Goal: Transaction & Acquisition: Purchase product/service

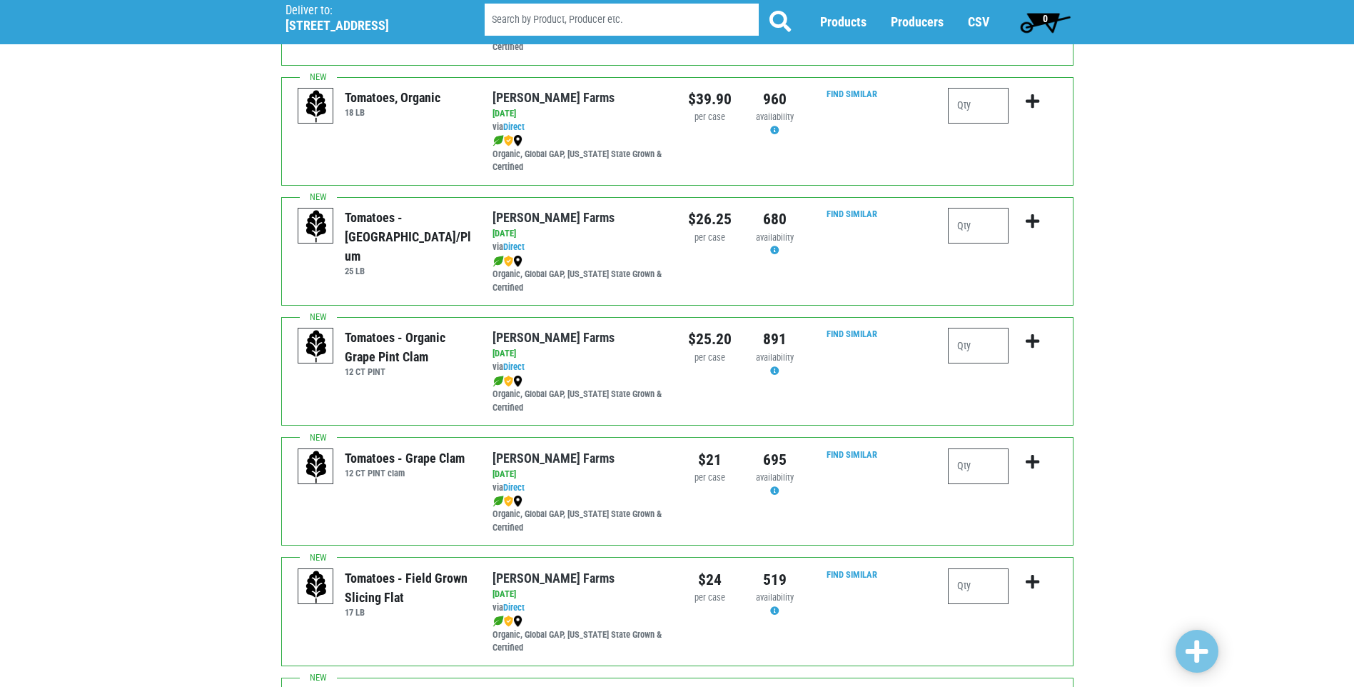
scroll to position [571, 0]
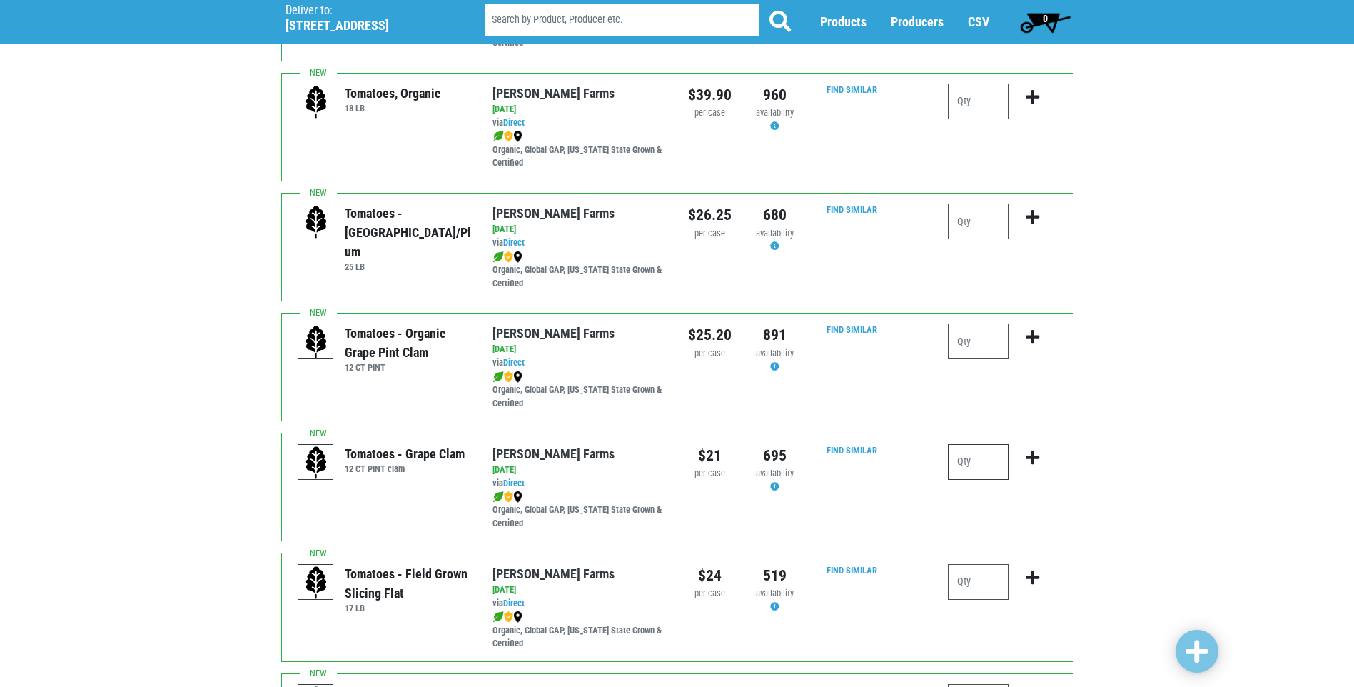
click at [964, 452] on input "number" at bounding box center [978, 462] width 61 height 36
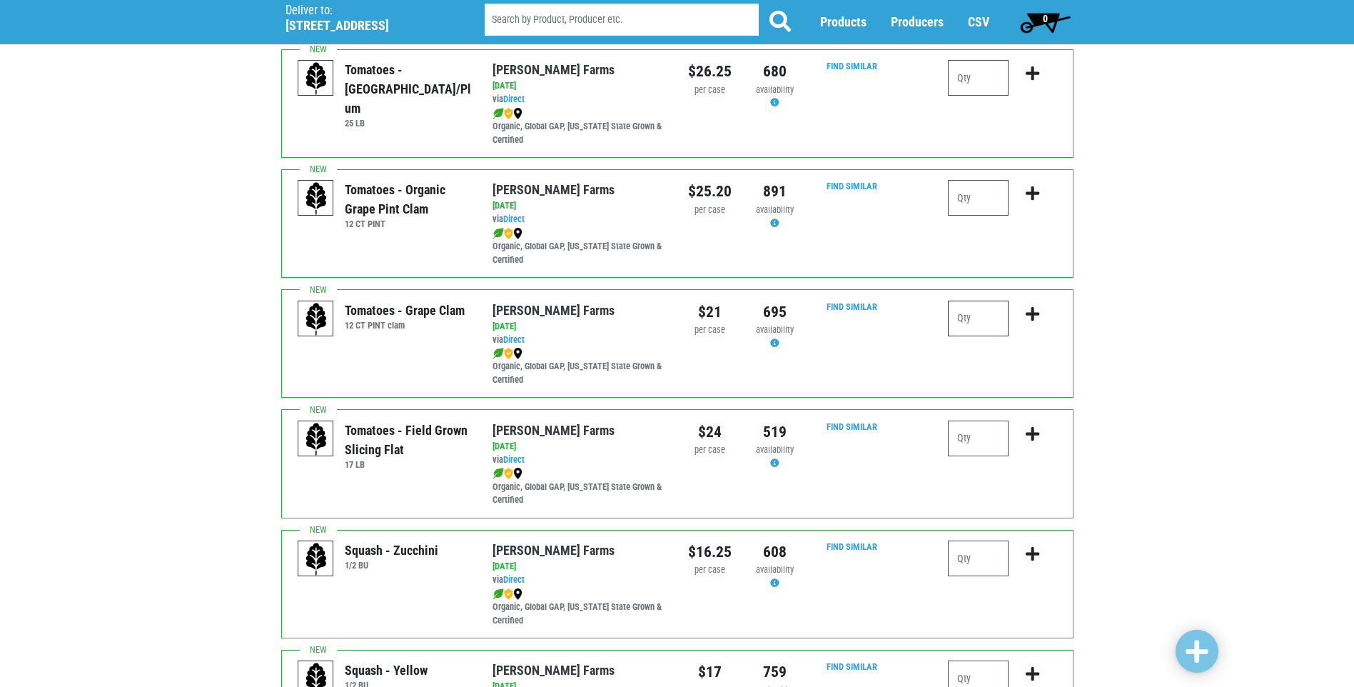
scroll to position [785, 0]
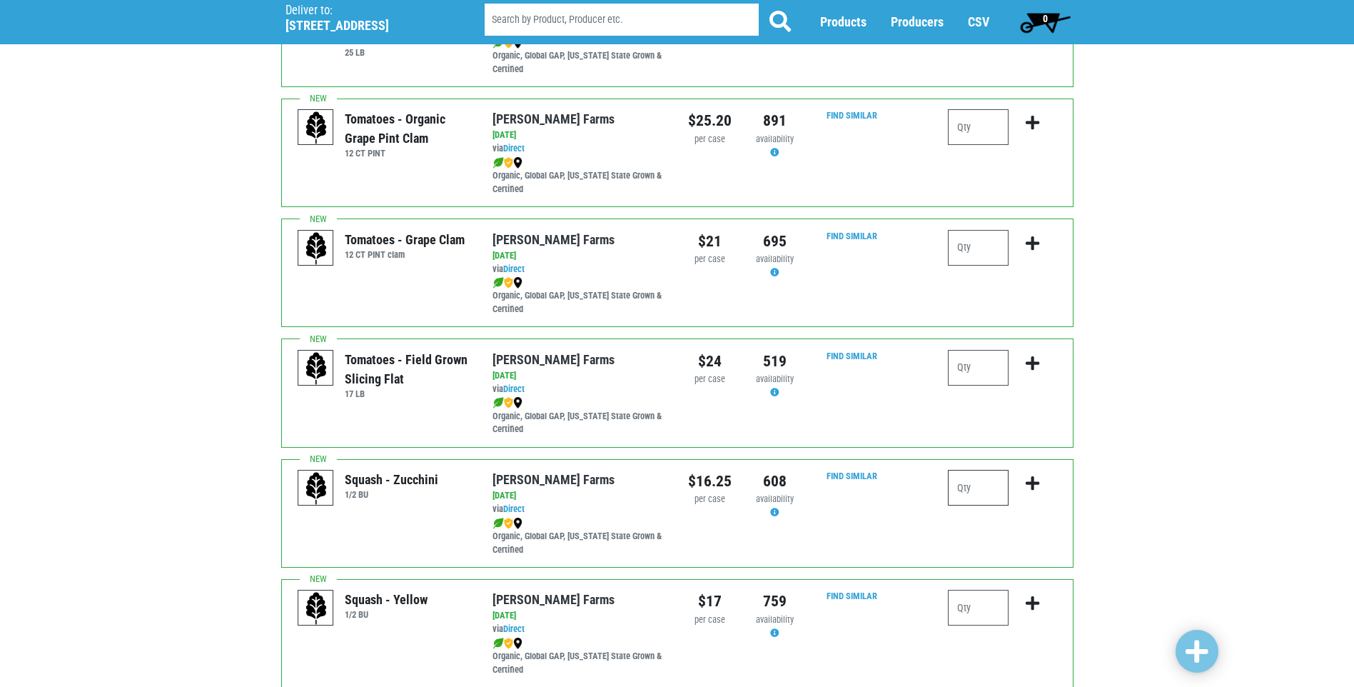
click at [982, 483] on input "number" at bounding box center [978, 488] width 61 height 36
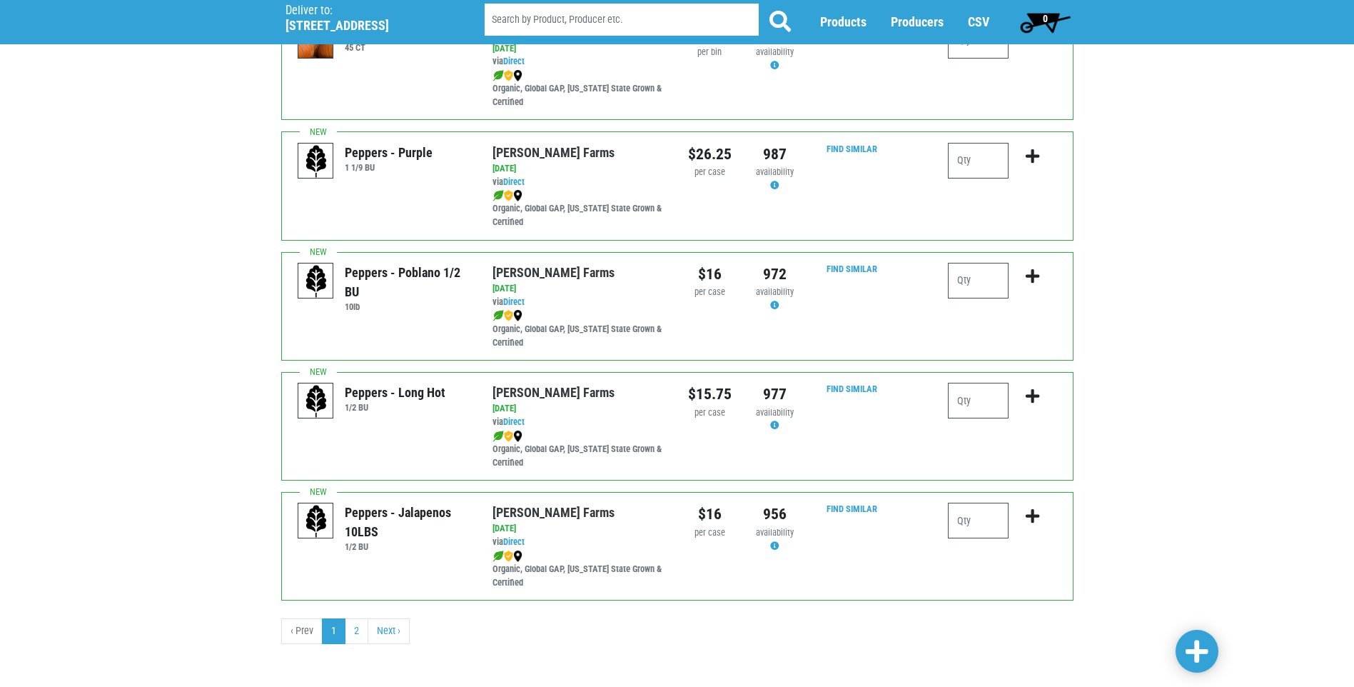
scroll to position [1957, 0]
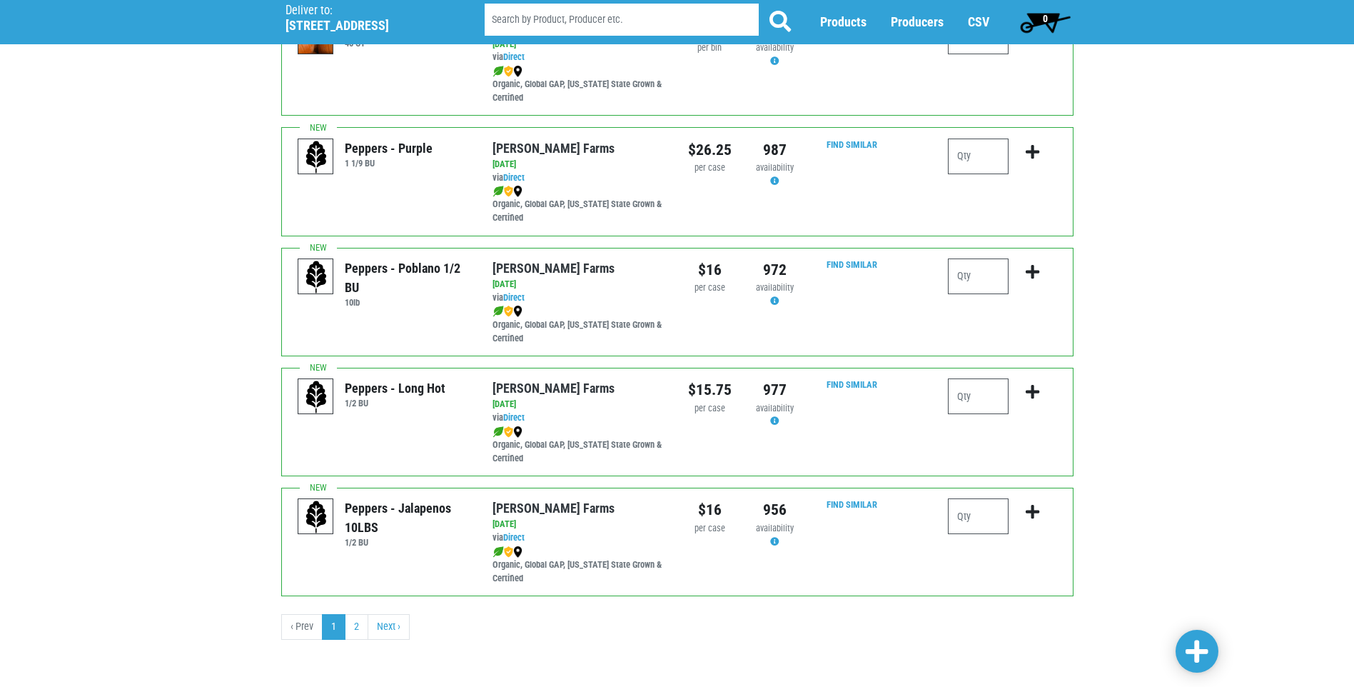
type input "1"
click at [1213, 649] on link at bounding box center [1196, 650] width 43 height 43
click at [1203, 650] on span at bounding box center [1196, 652] width 23 height 26
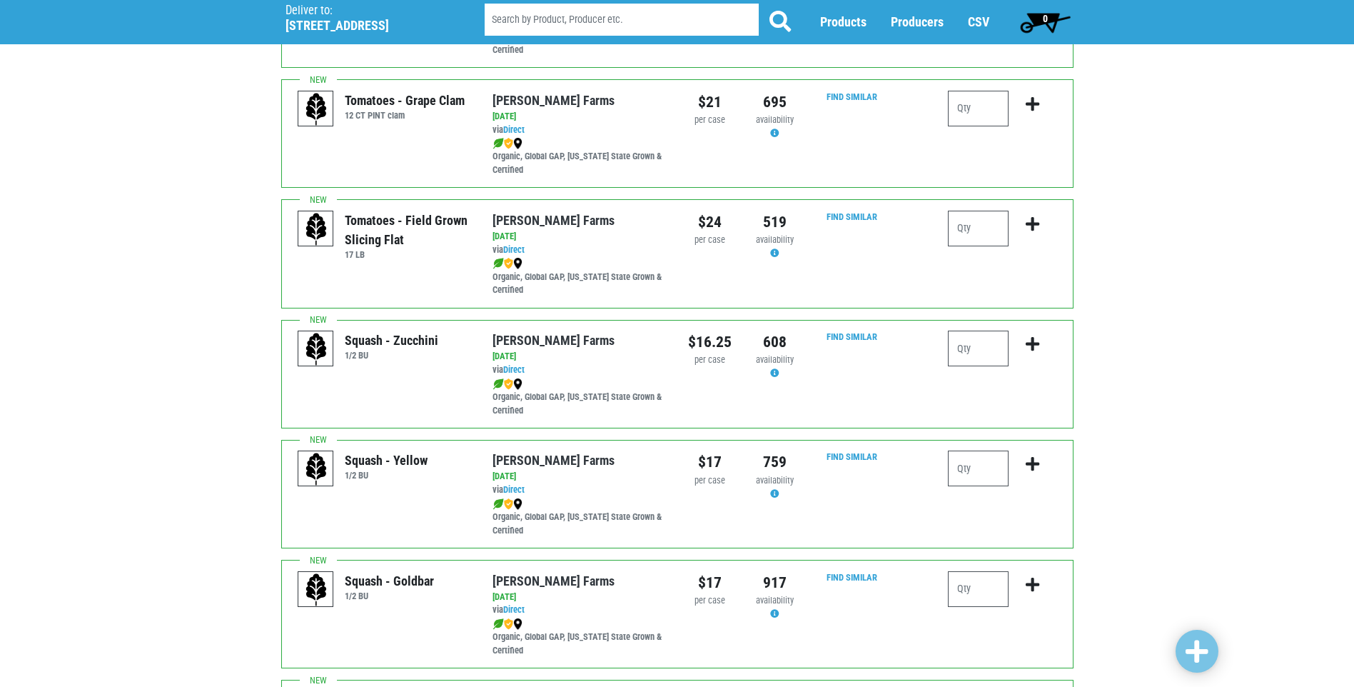
scroll to position [928, 0]
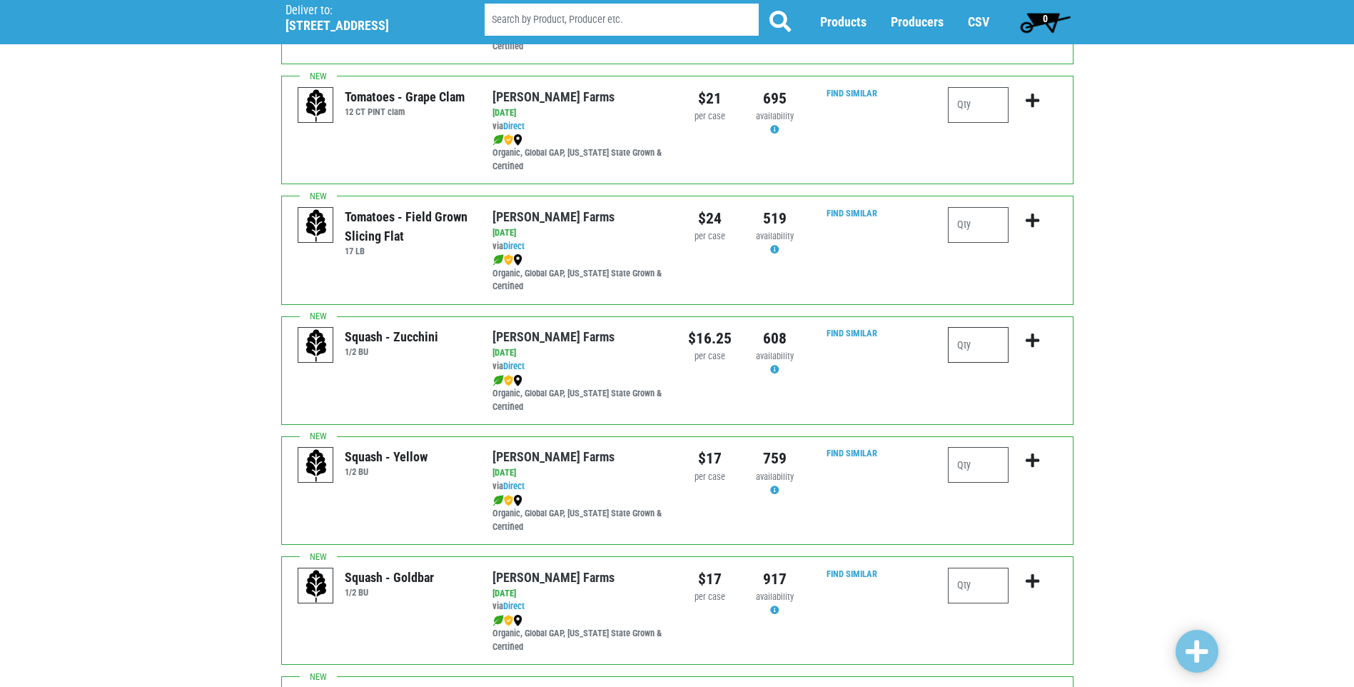
click at [957, 339] on input "number" at bounding box center [978, 345] width 61 height 36
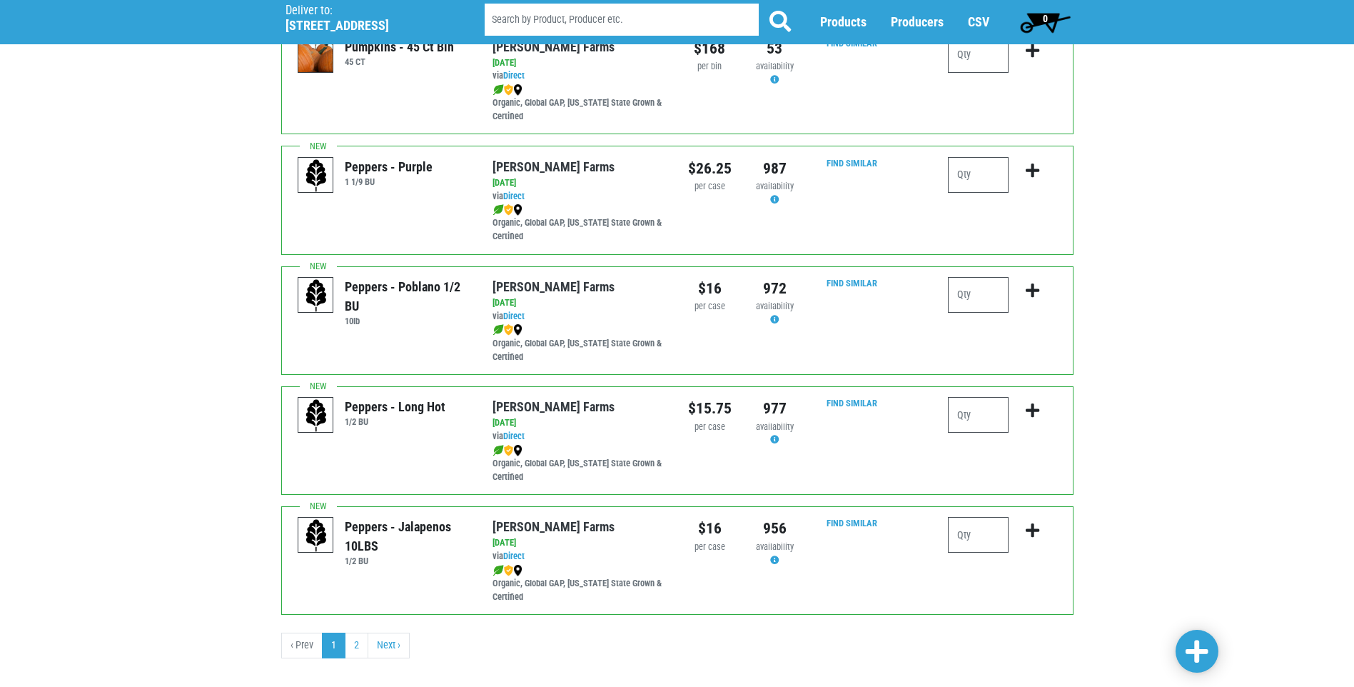
scroll to position [1957, 0]
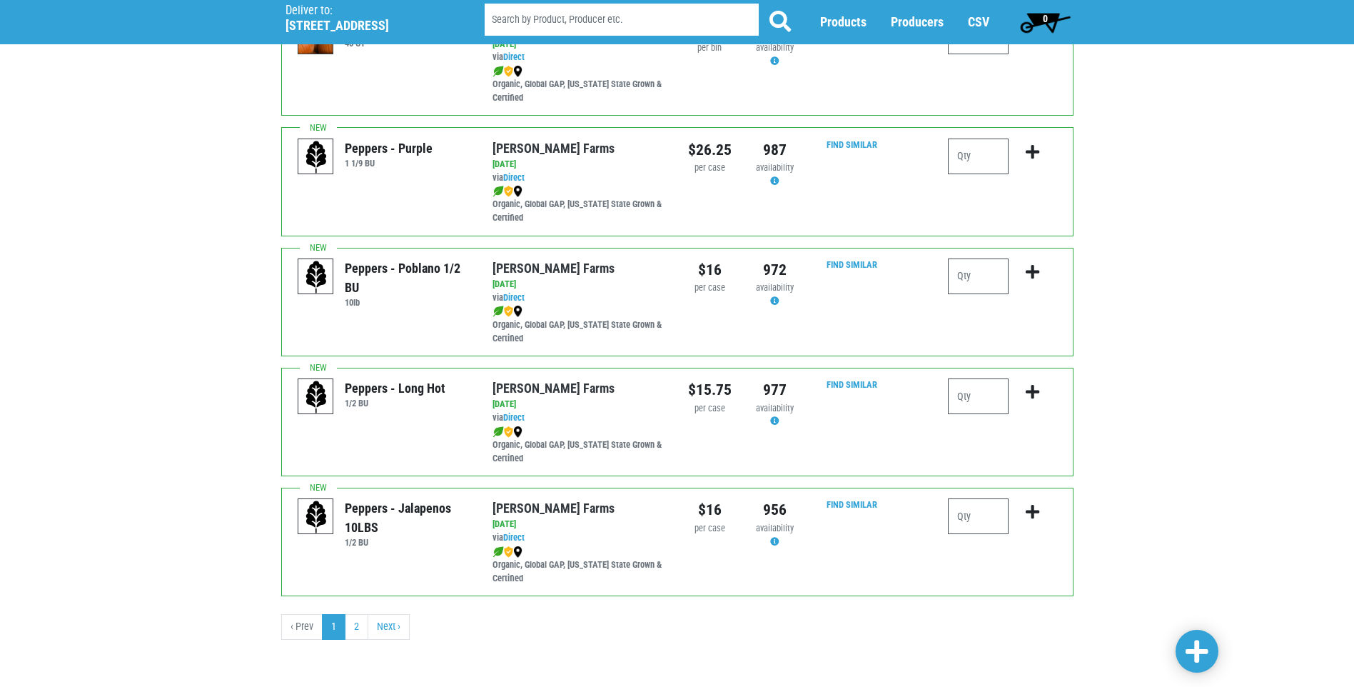
type input "1"
click at [1192, 653] on span at bounding box center [1196, 652] width 23 height 26
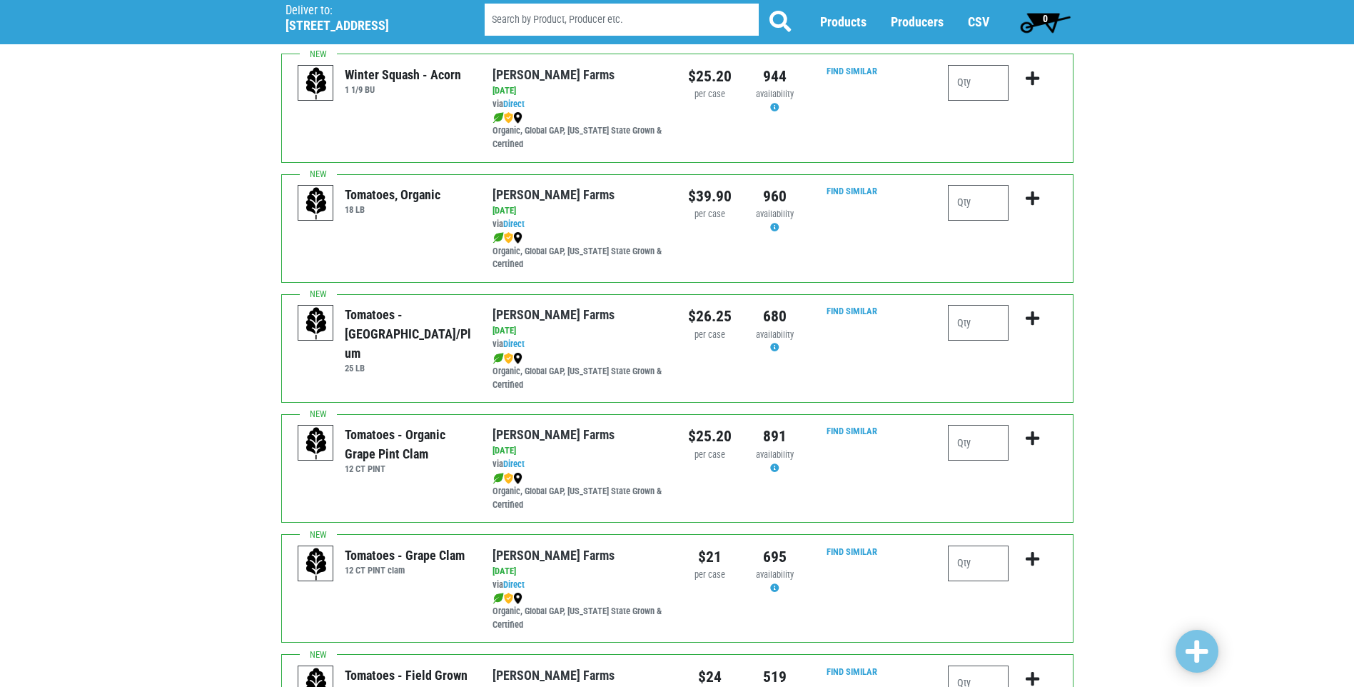
scroll to position [500, 0]
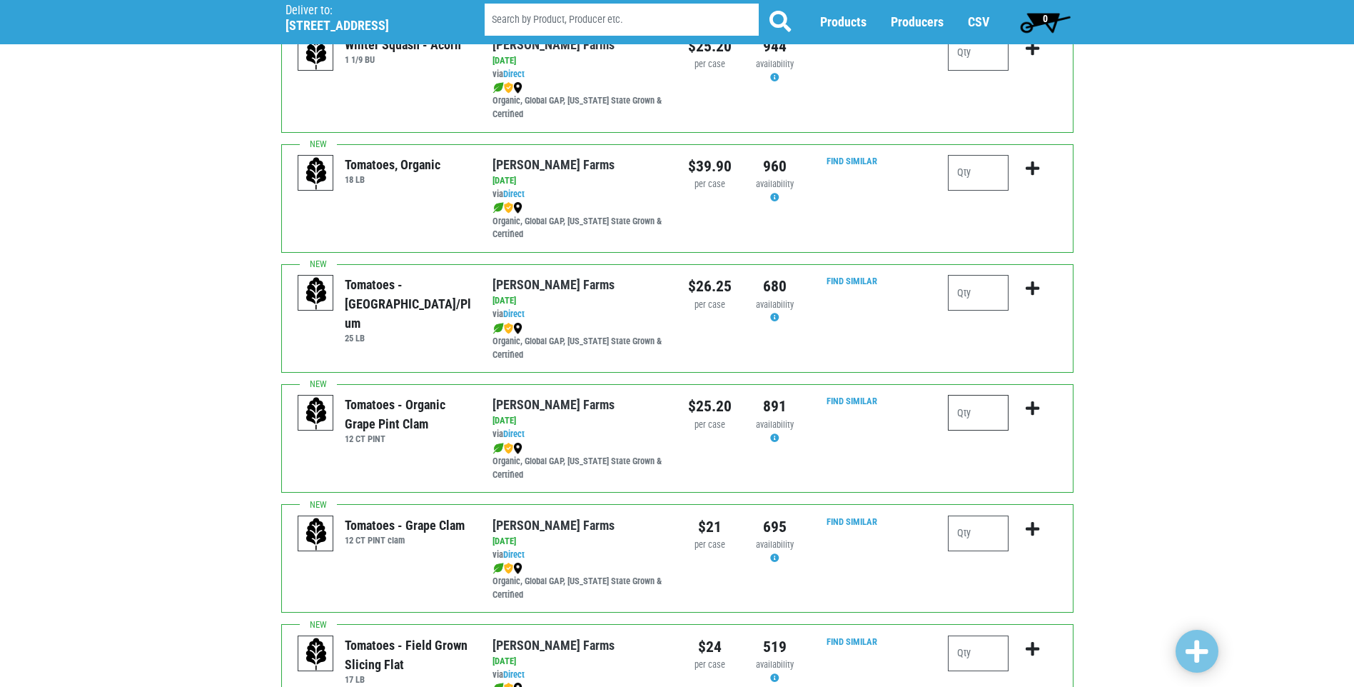
click at [970, 406] on input "number" at bounding box center [978, 413] width 61 height 36
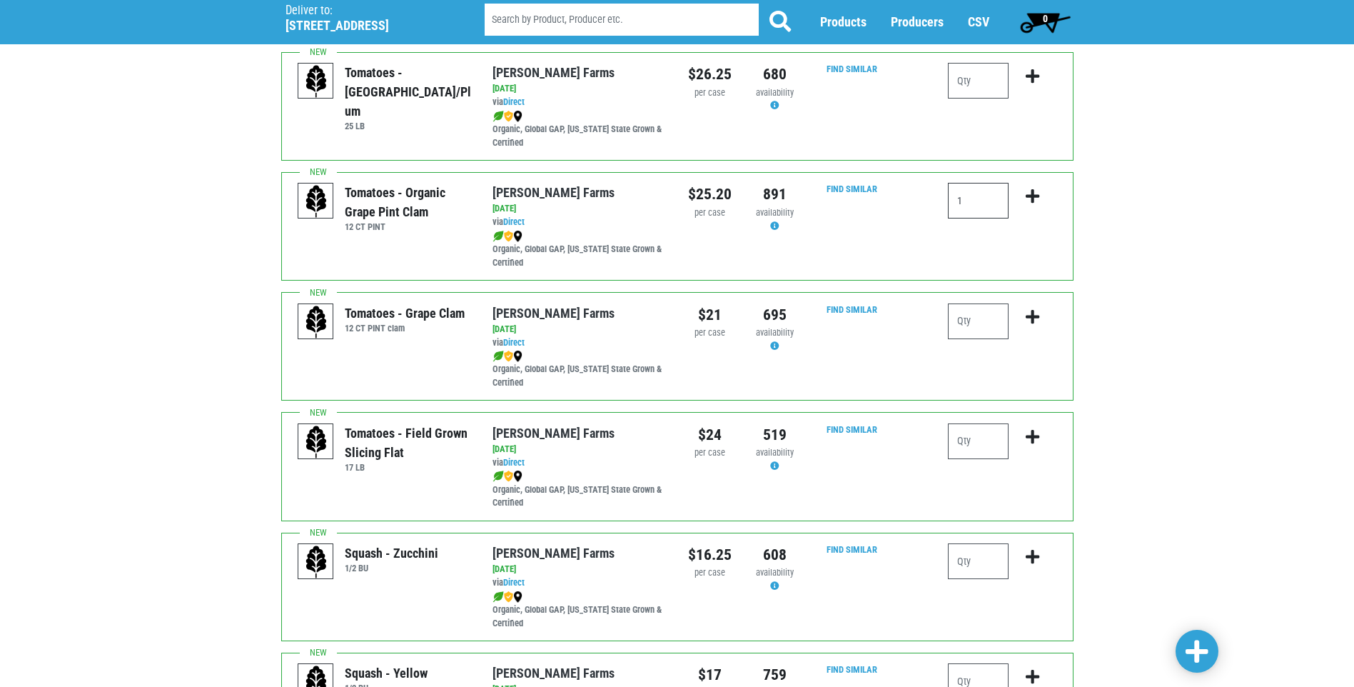
scroll to position [714, 0]
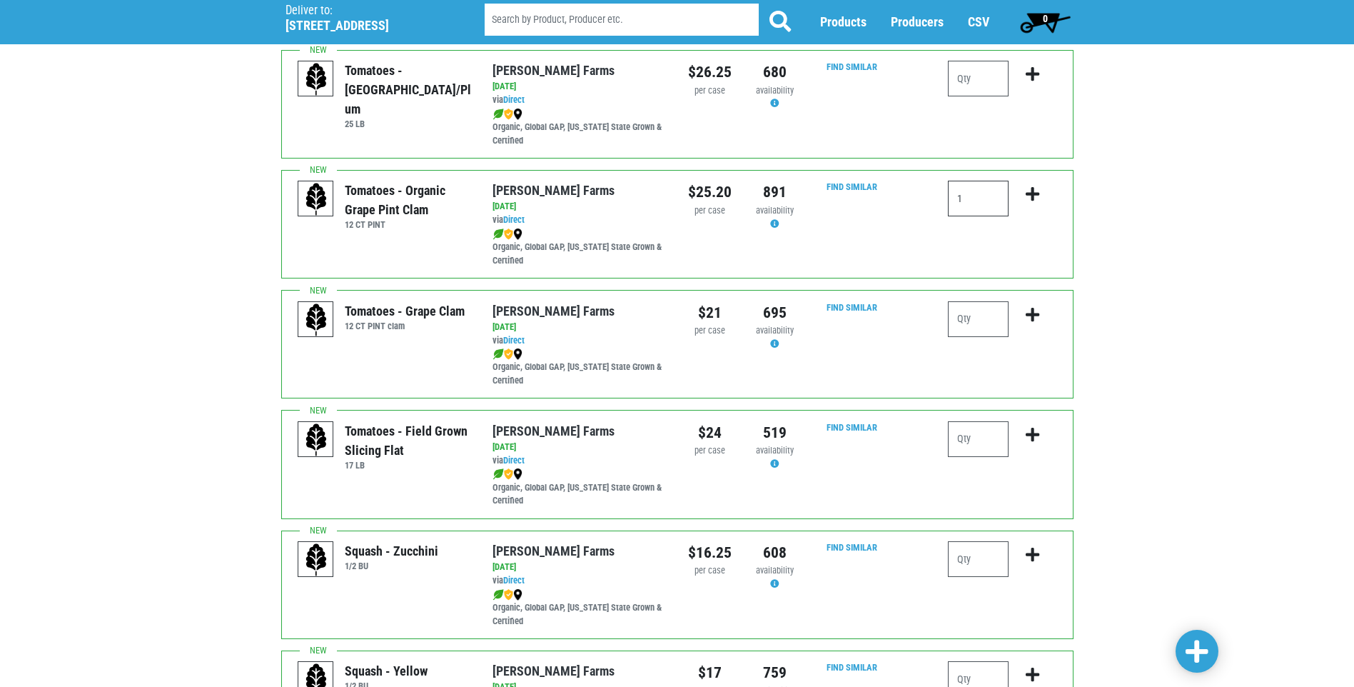
type input "1"
click at [974, 557] on input "number" at bounding box center [978, 559] width 61 height 36
type input "1"
click at [967, 445] on input "number" at bounding box center [978, 439] width 61 height 36
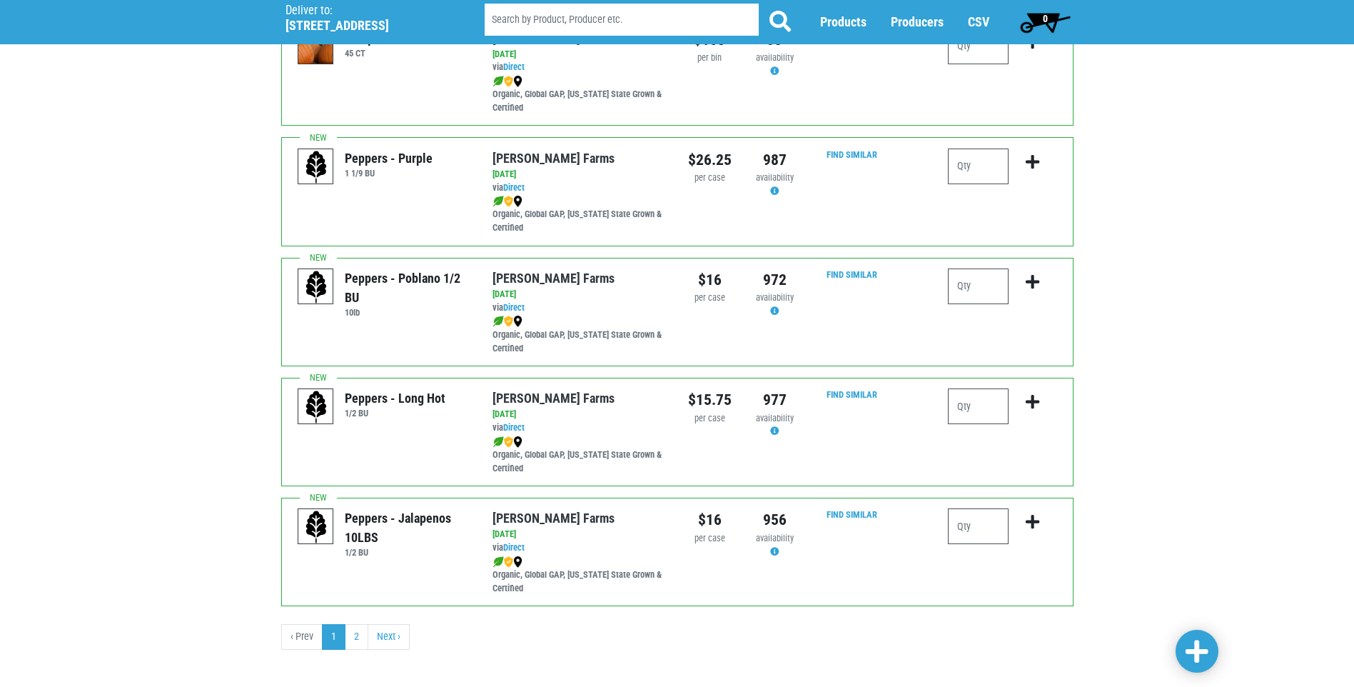
scroll to position [1957, 0]
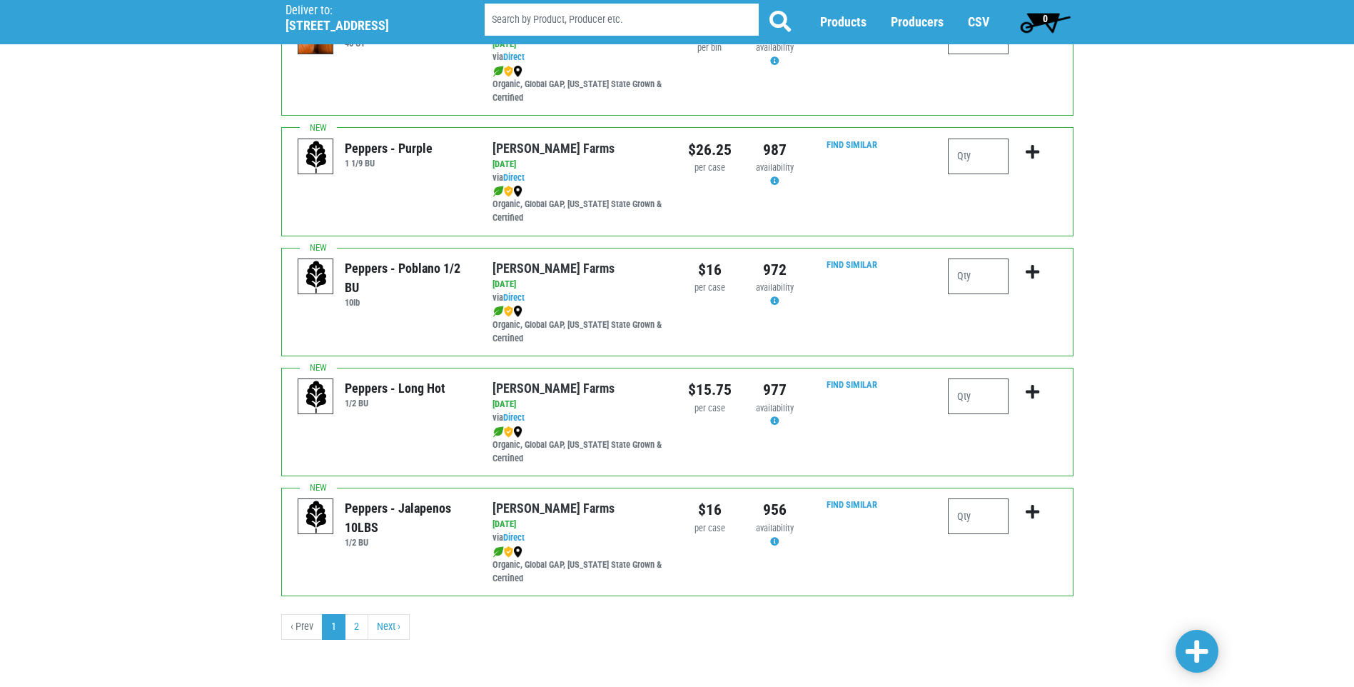
type input "1"
click at [1197, 647] on span at bounding box center [1196, 652] width 23 height 26
click at [1188, 664] on span at bounding box center [1196, 652] width 23 height 30
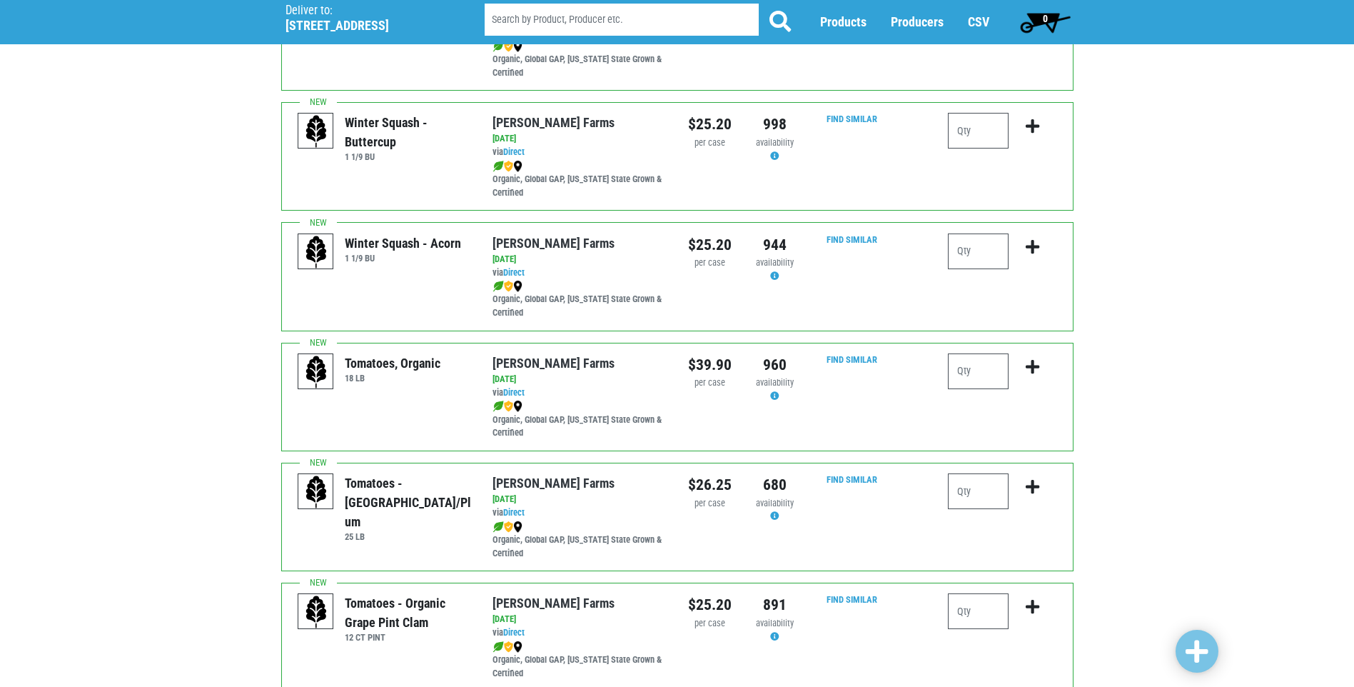
scroll to position [500, 0]
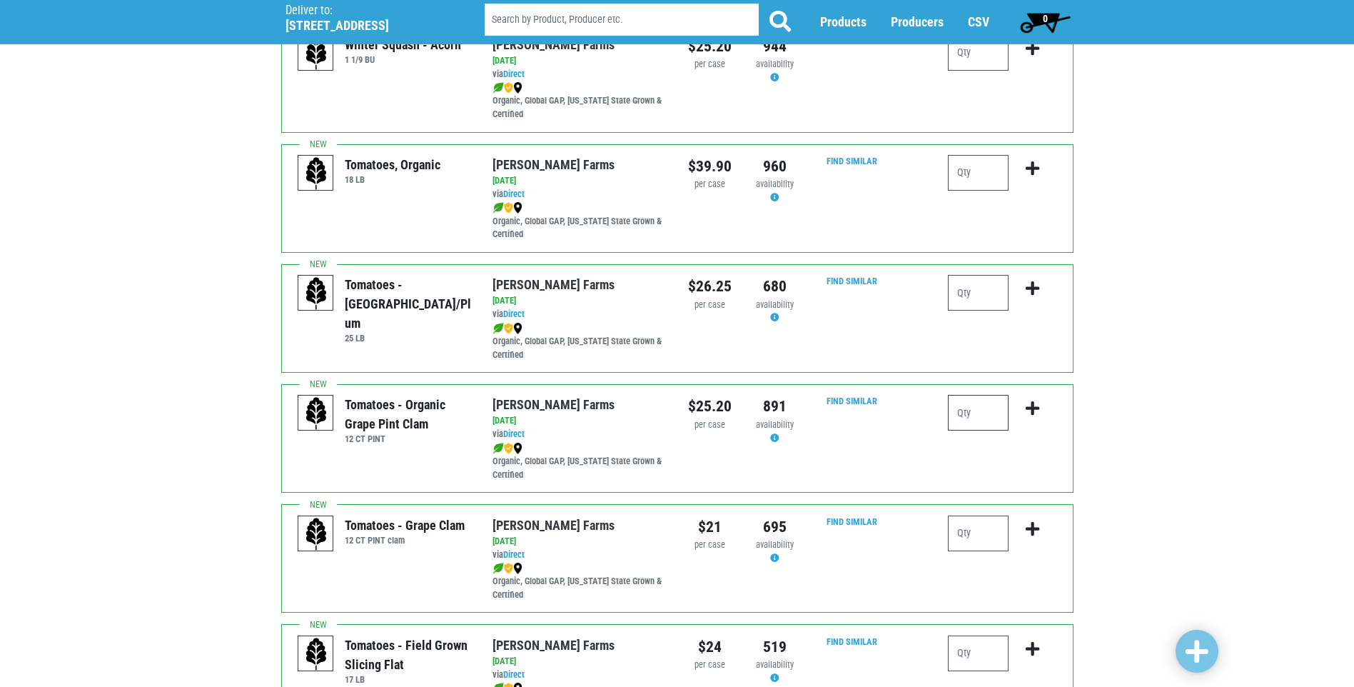
click at [984, 417] on input "number" at bounding box center [978, 413] width 61 height 36
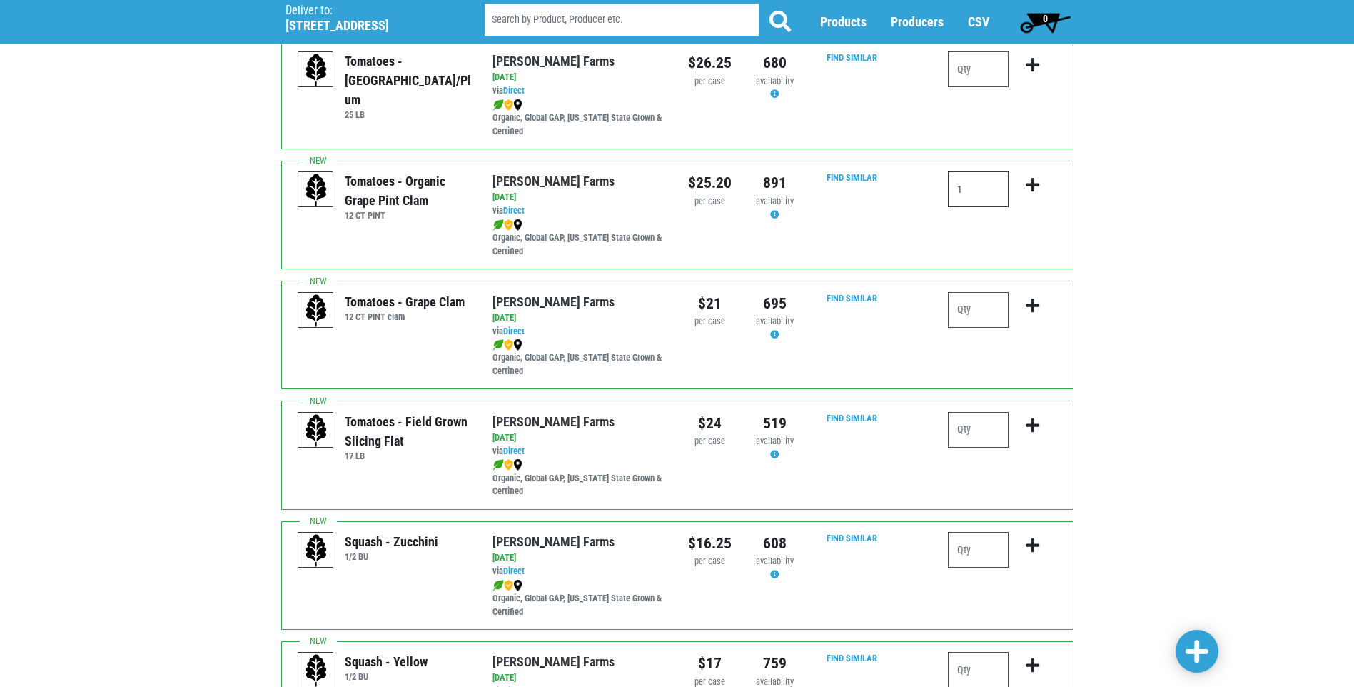
scroll to position [785, 0]
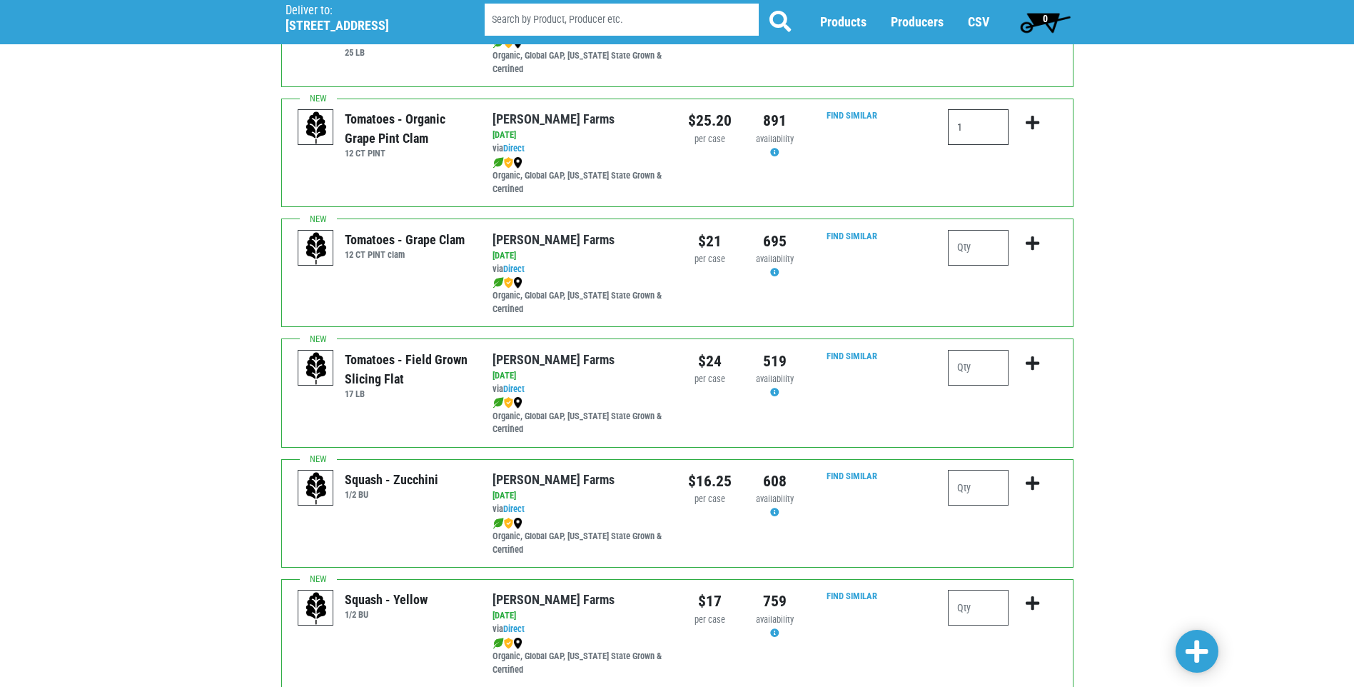
type input "1"
click at [987, 375] on input "number" at bounding box center [978, 368] width 61 height 36
type input "1"
click at [974, 490] on input "number" at bounding box center [978, 488] width 61 height 36
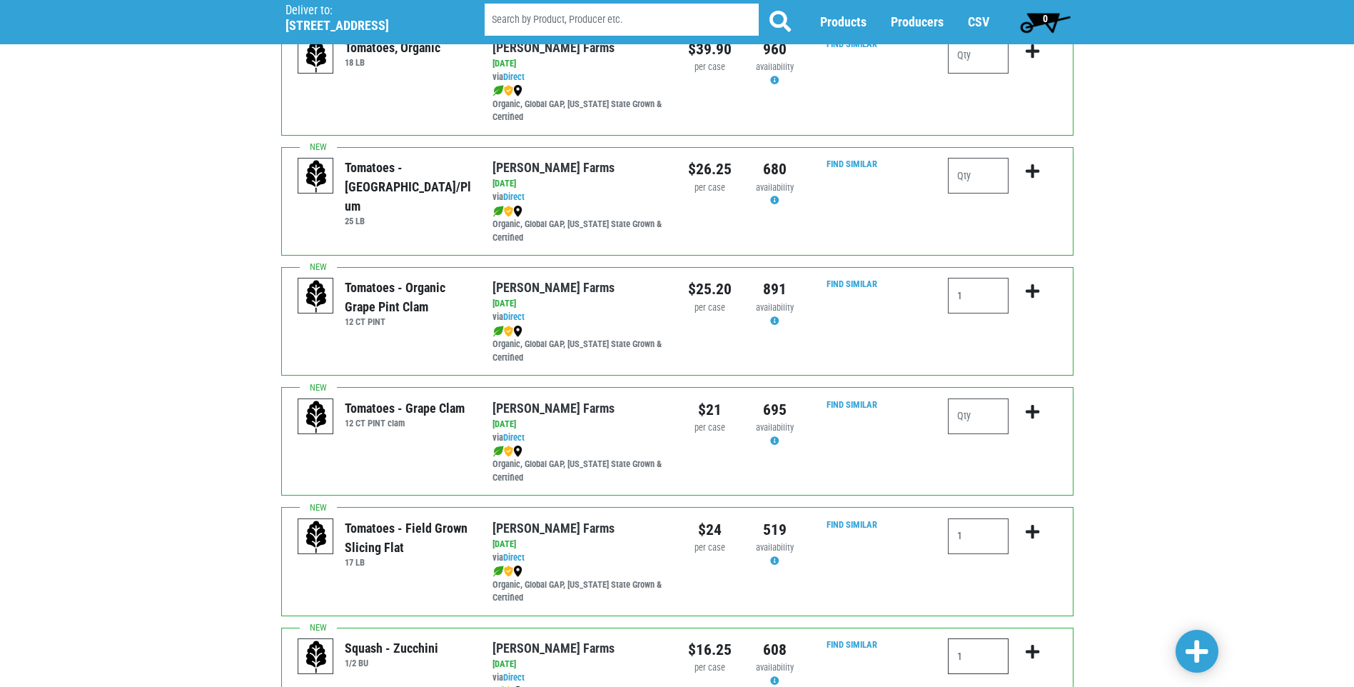
scroll to position [571, 0]
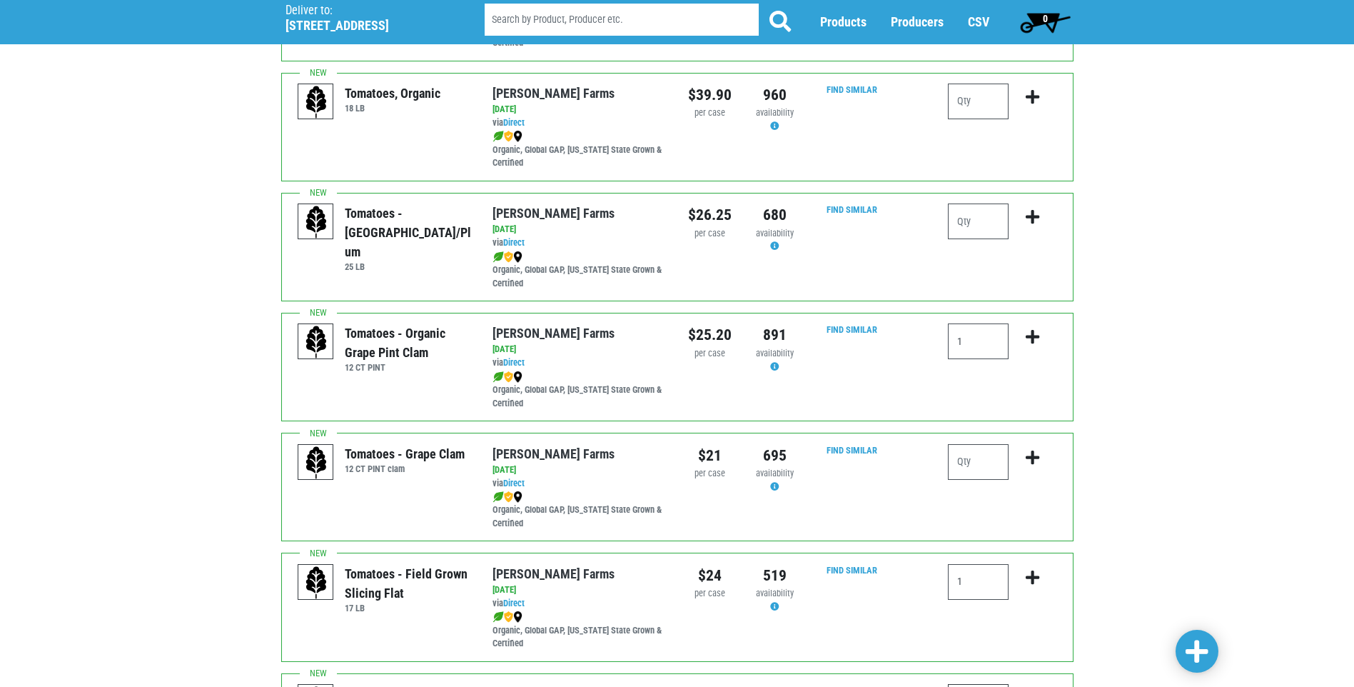
type input "1"
click at [969, 470] on input "number" at bounding box center [978, 462] width 61 height 36
type input "2"
click at [1202, 644] on span at bounding box center [1196, 652] width 23 height 26
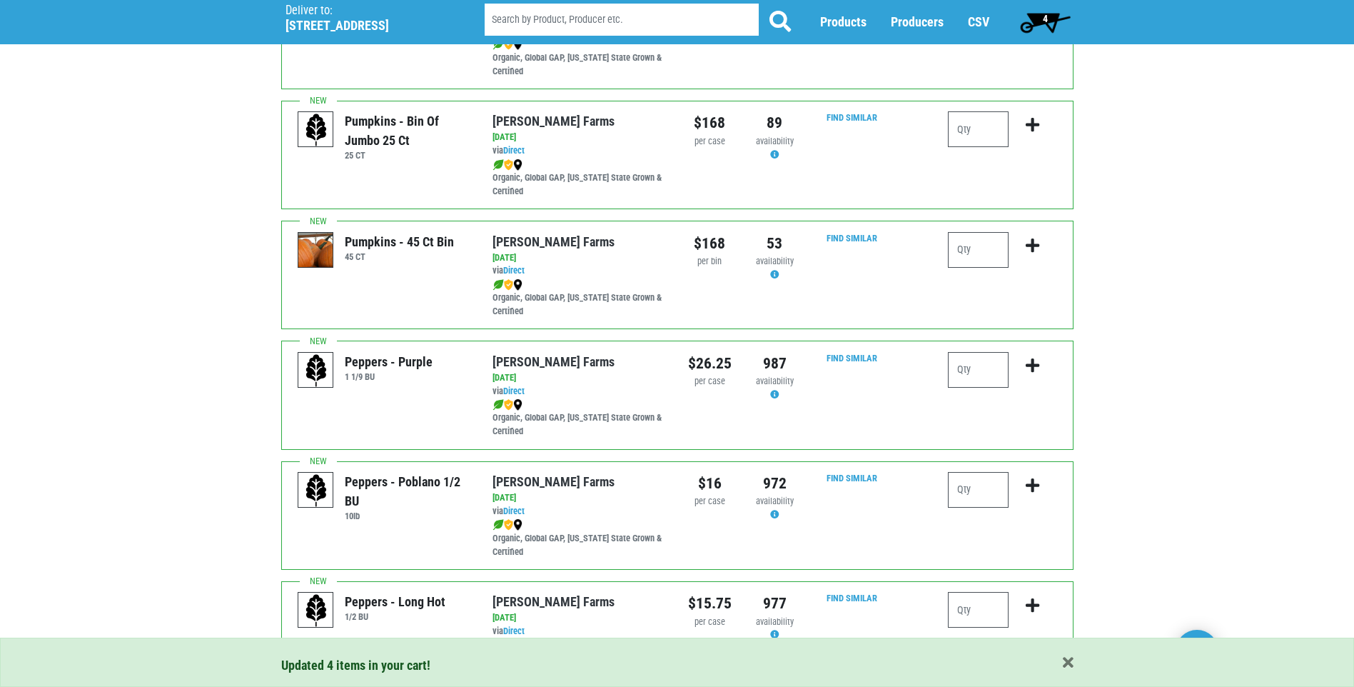
scroll to position [1957, 0]
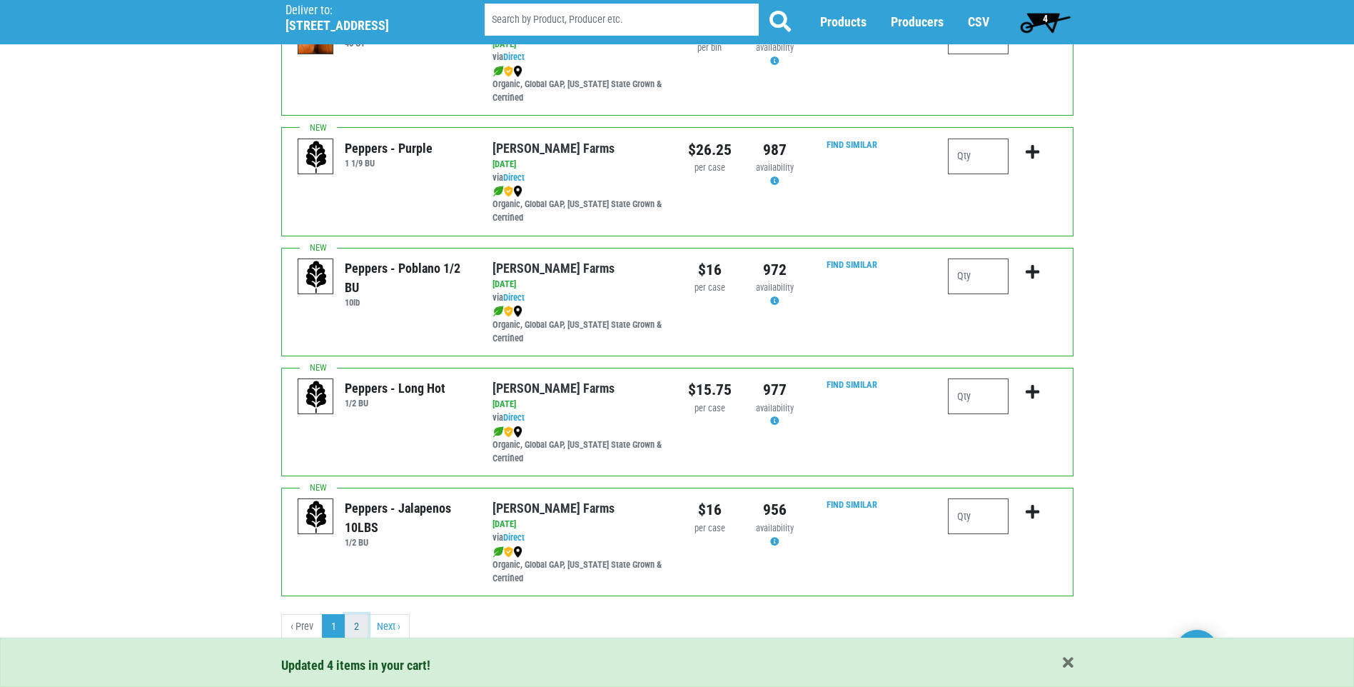
click at [363, 625] on link "2" at bounding box center [357, 627] width 24 height 26
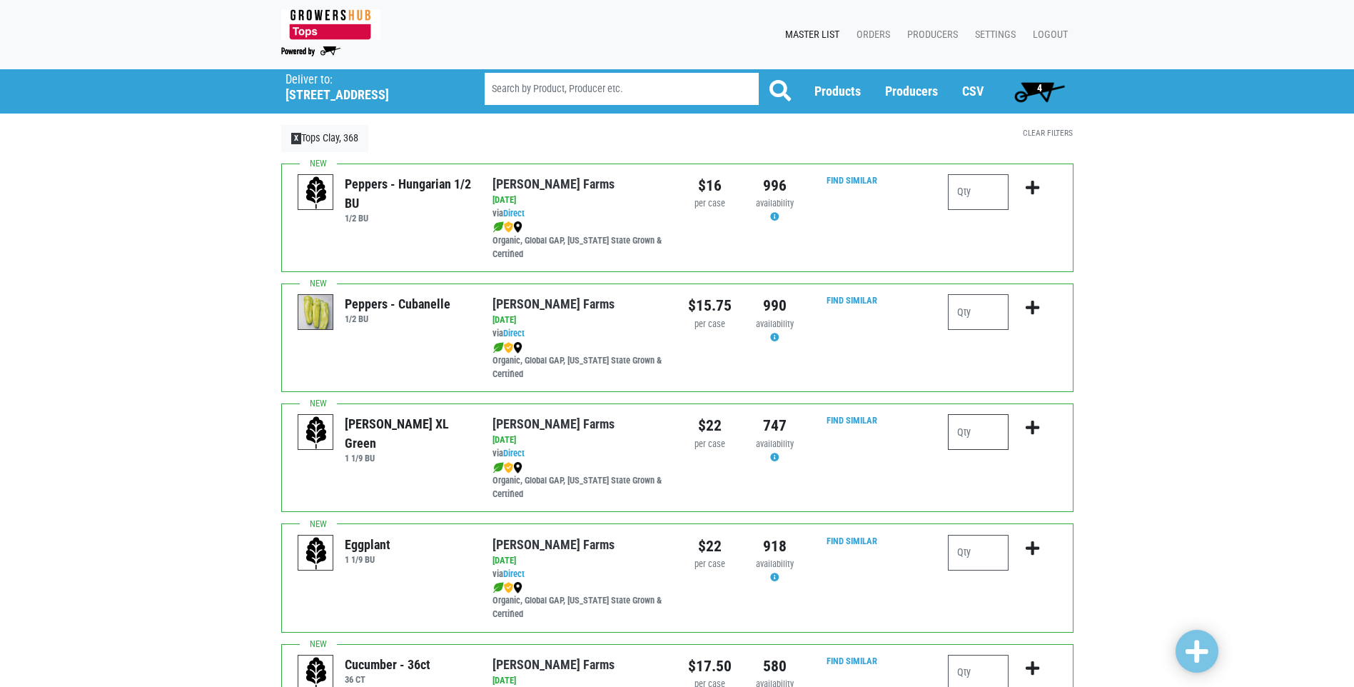
click at [981, 429] on input "number" at bounding box center [978, 432] width 61 height 36
type input "3"
click at [976, 565] on input "number" at bounding box center [978, 553] width 61 height 36
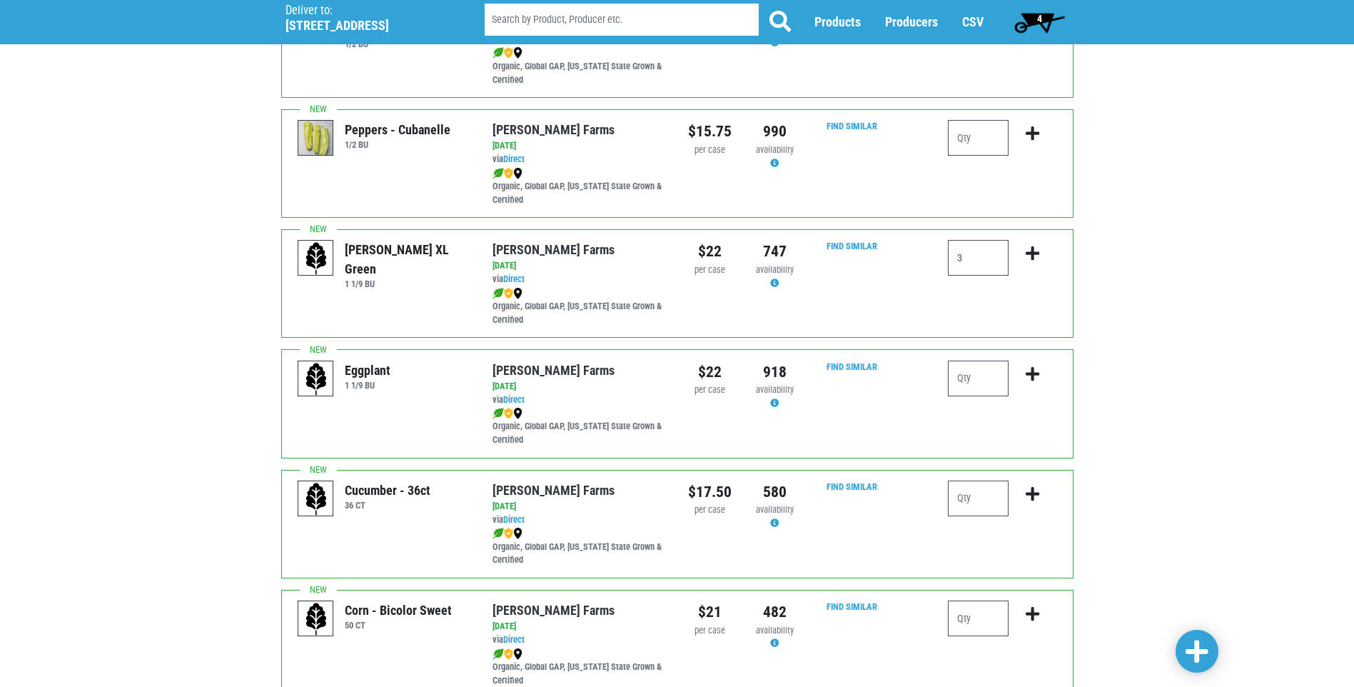
scroll to position [192, 0]
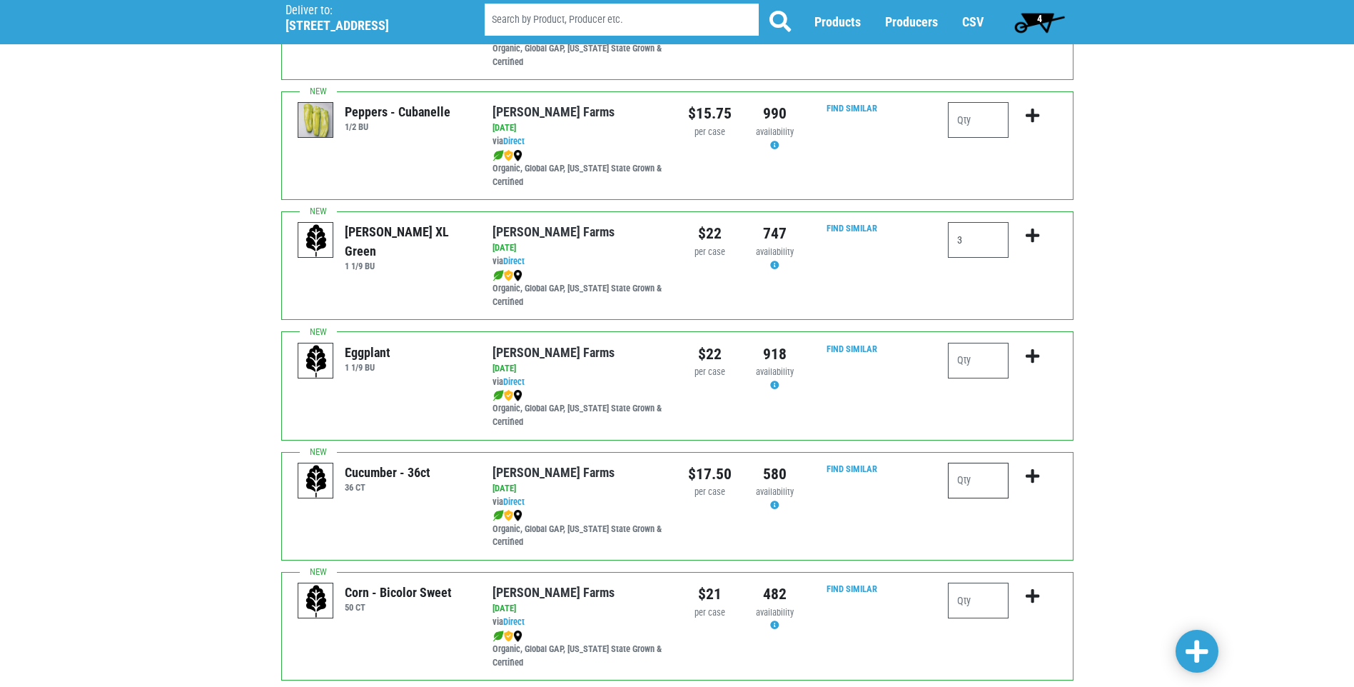
click at [979, 483] on input "number" at bounding box center [978, 480] width 61 height 36
type input "2"
click at [984, 608] on input "number" at bounding box center [978, 600] width 61 height 36
type input "5"
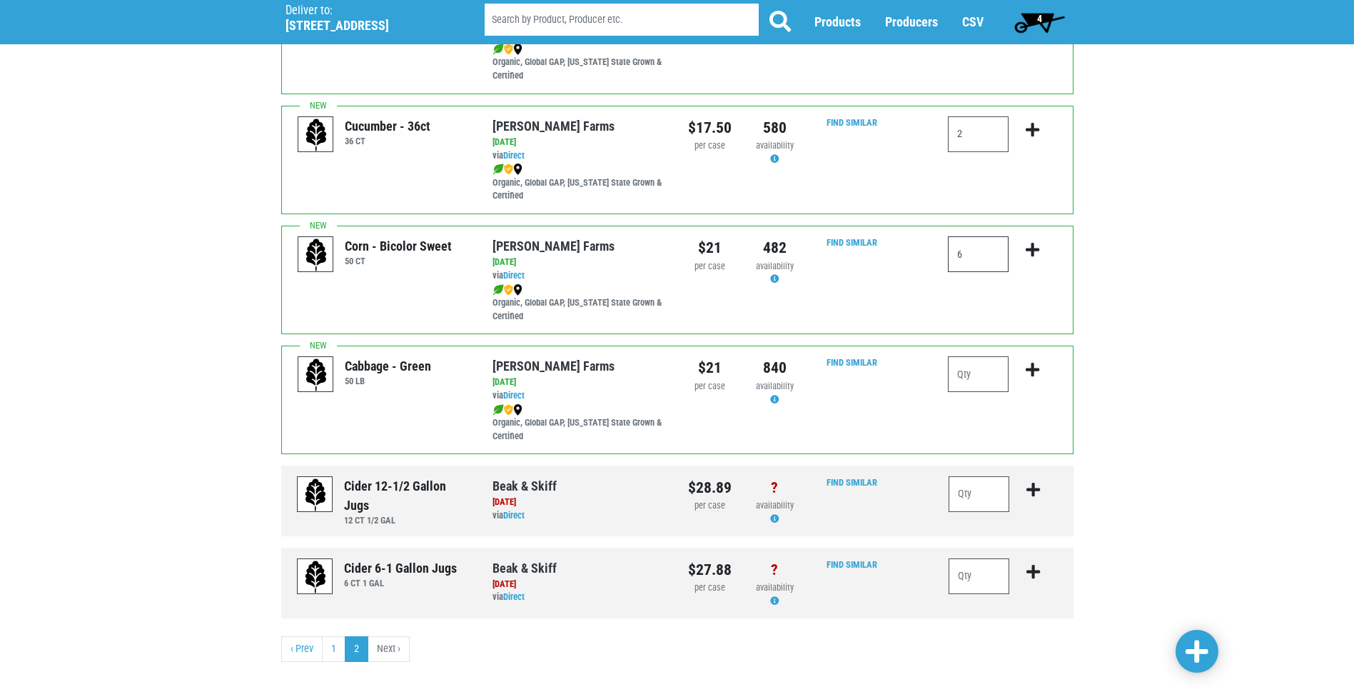
scroll to position [560, 0]
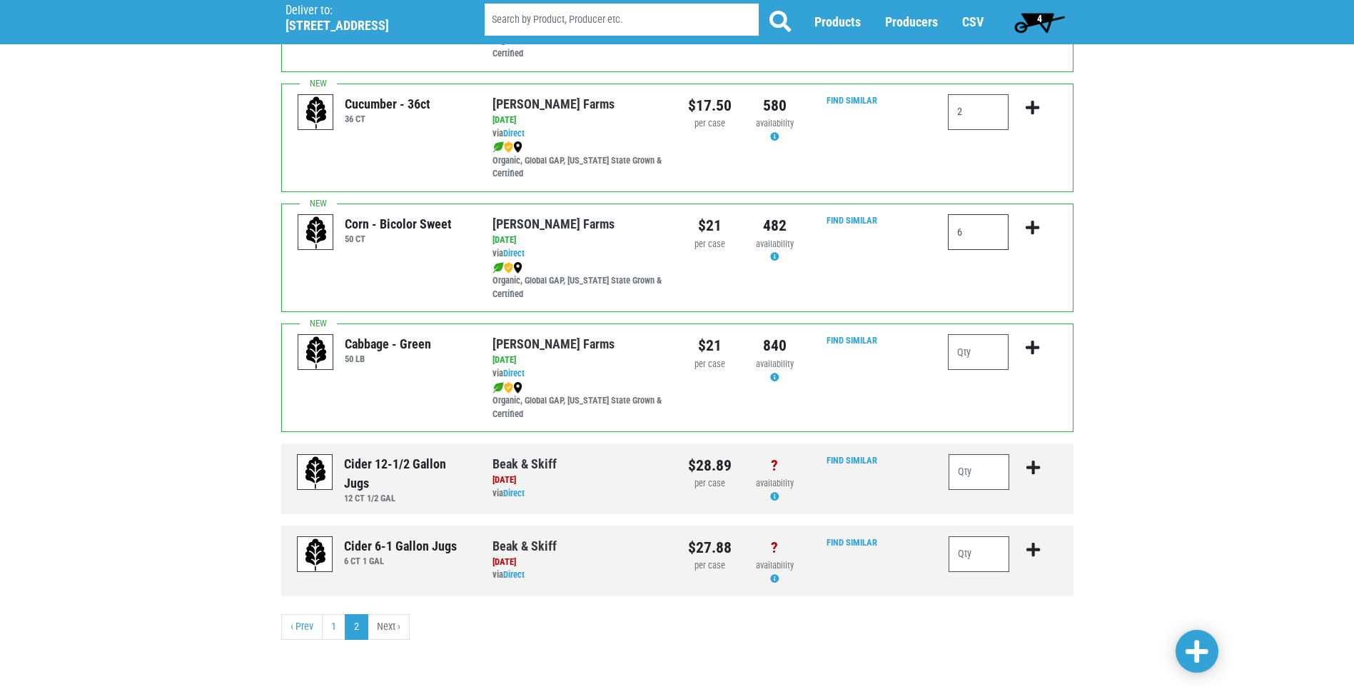
type input "6"
click at [1206, 656] on span at bounding box center [1196, 652] width 23 height 26
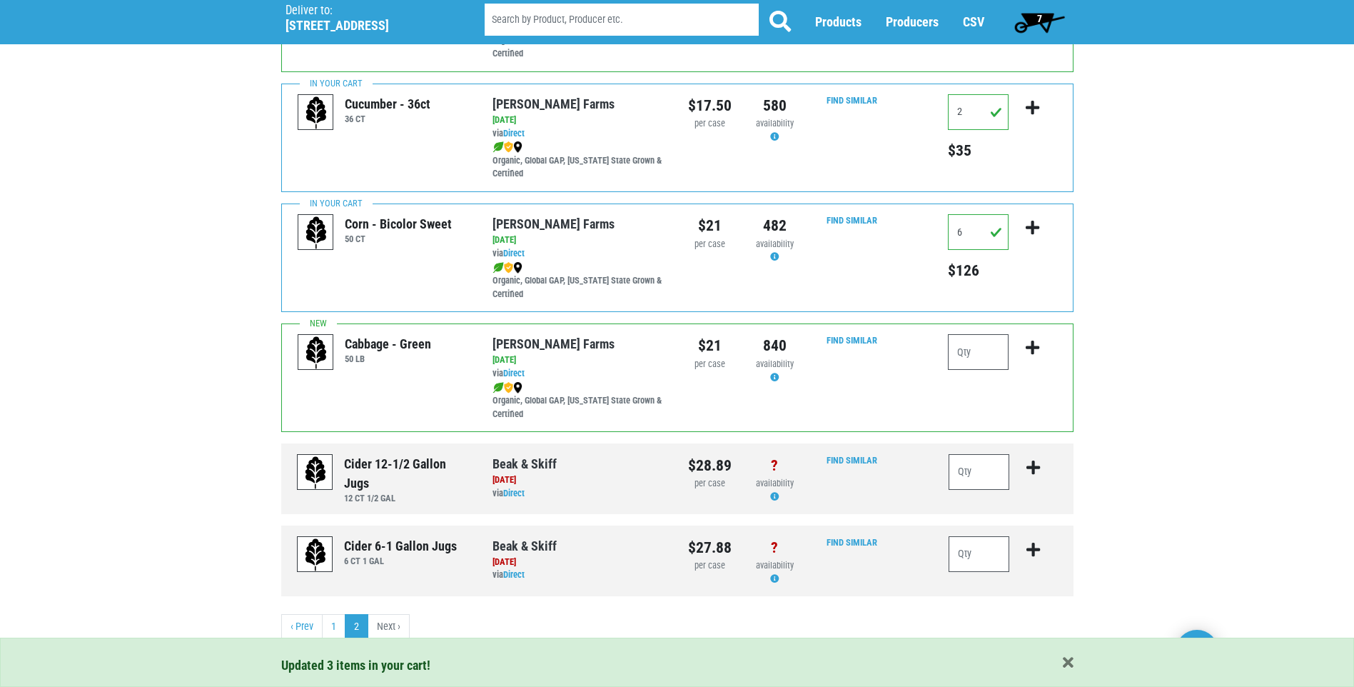
click at [1051, 20] on span "7" at bounding box center [1040, 22] width 64 height 29
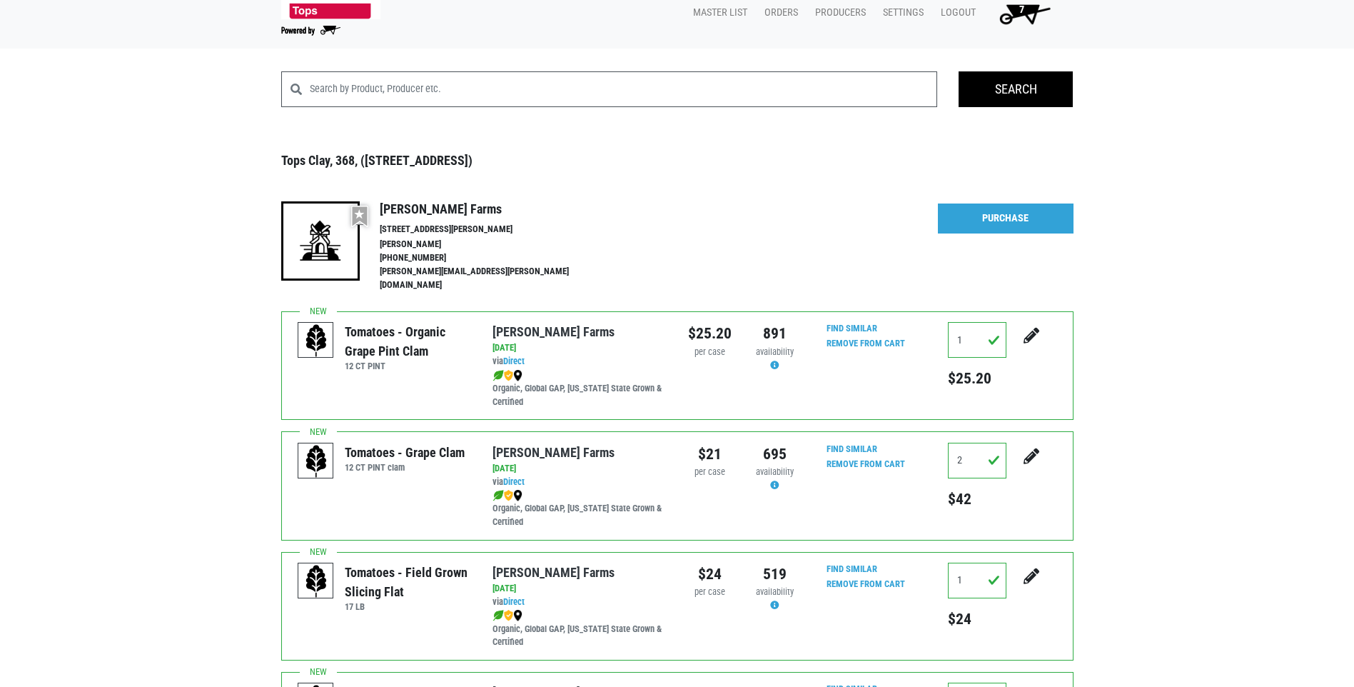
scroll to position [17, 0]
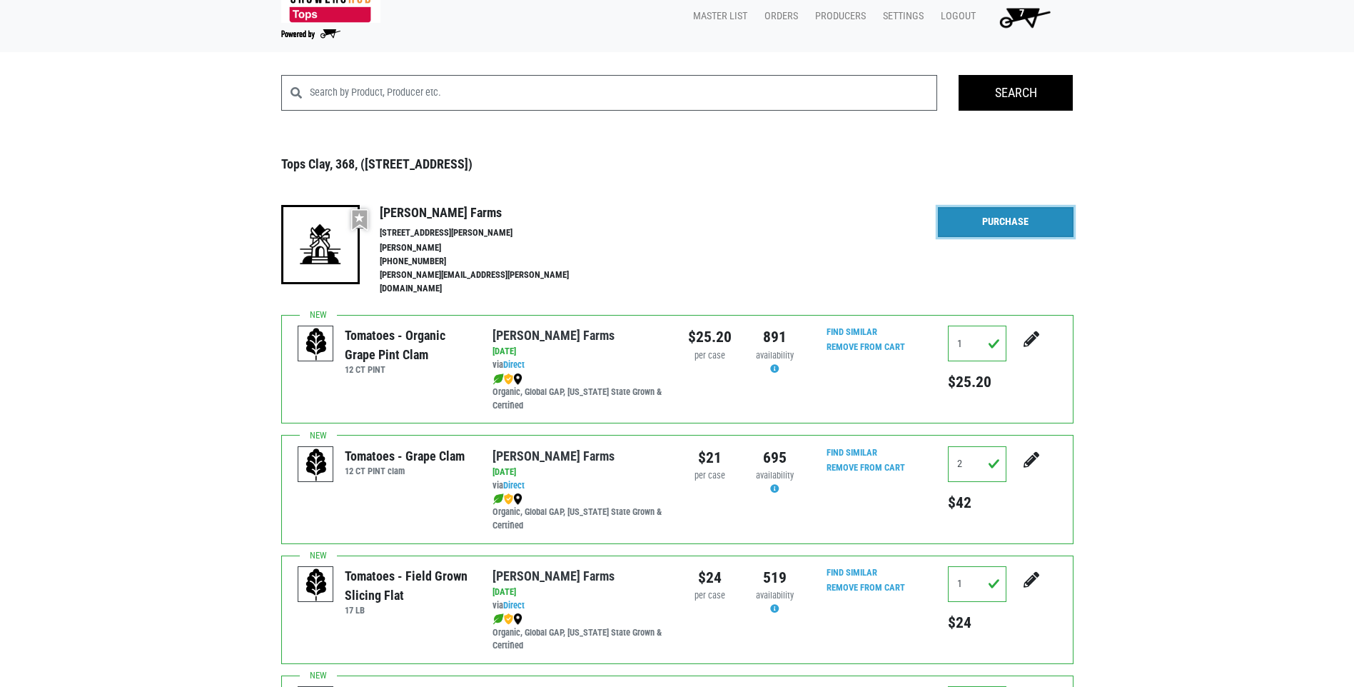
click at [1053, 233] on link "Purchase" at bounding box center [1006, 222] width 136 height 30
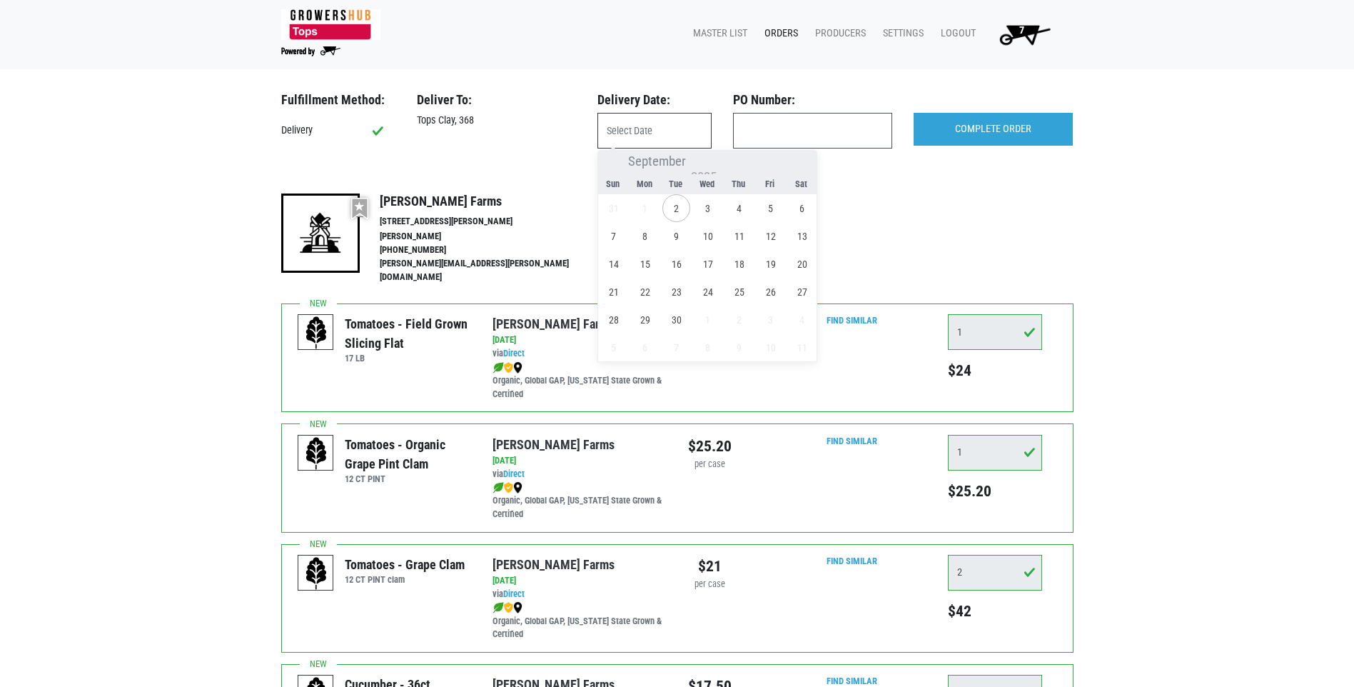
click at [644, 120] on input "text" at bounding box center [654, 131] width 114 height 36
click at [707, 213] on span "3" at bounding box center [708, 208] width 28 height 28
type input "2025-09-03"
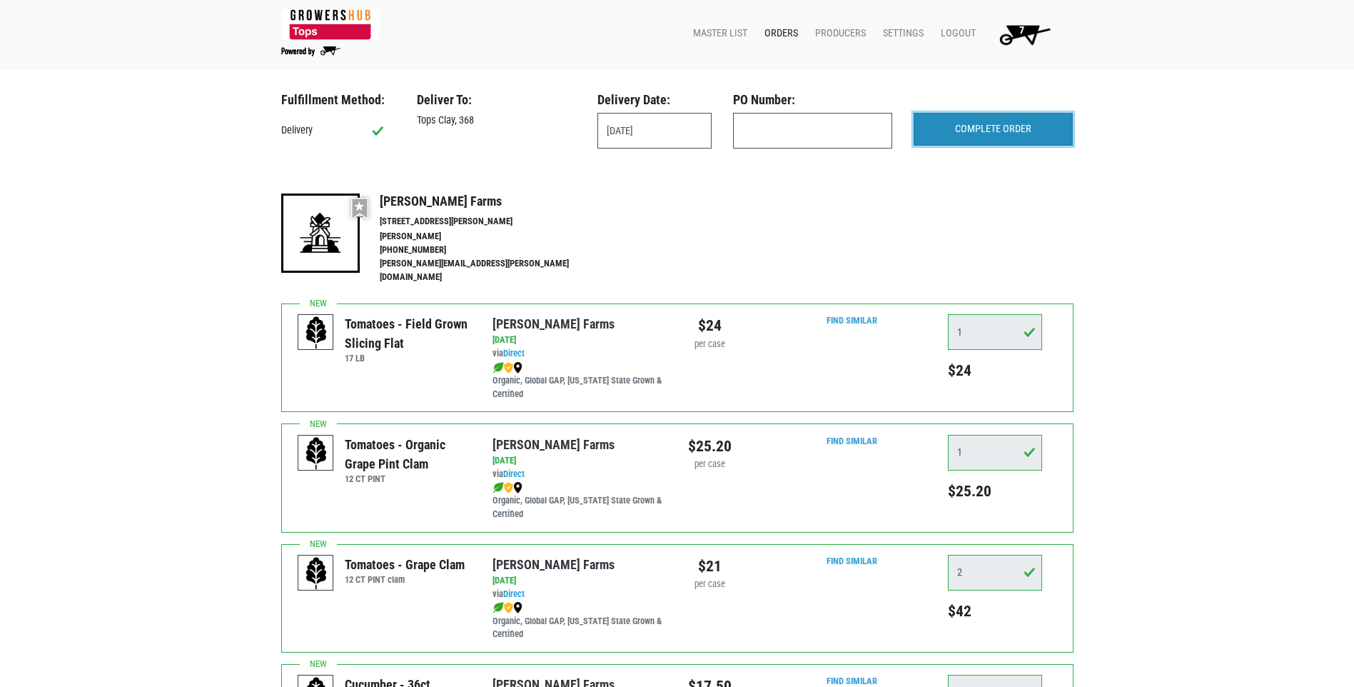
click at [979, 135] on input "COMPLETE ORDER" at bounding box center [993, 129] width 159 height 33
